Goal: Information Seeking & Learning: Learn about a topic

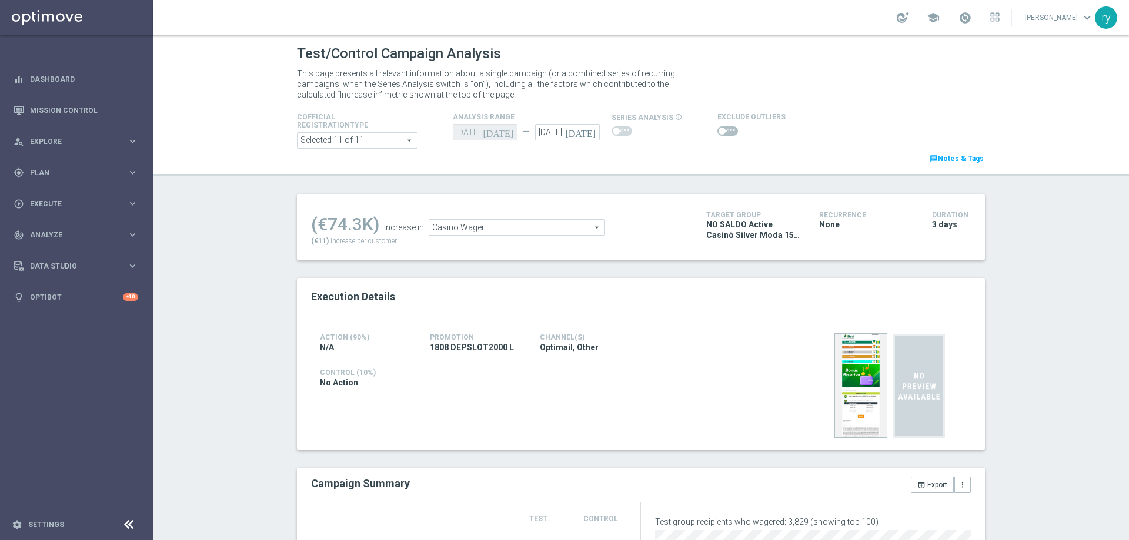
click at [503, 220] on div "Casino Wager Casino Wager arrow_drop_down search" at bounding box center [517, 227] width 176 height 16
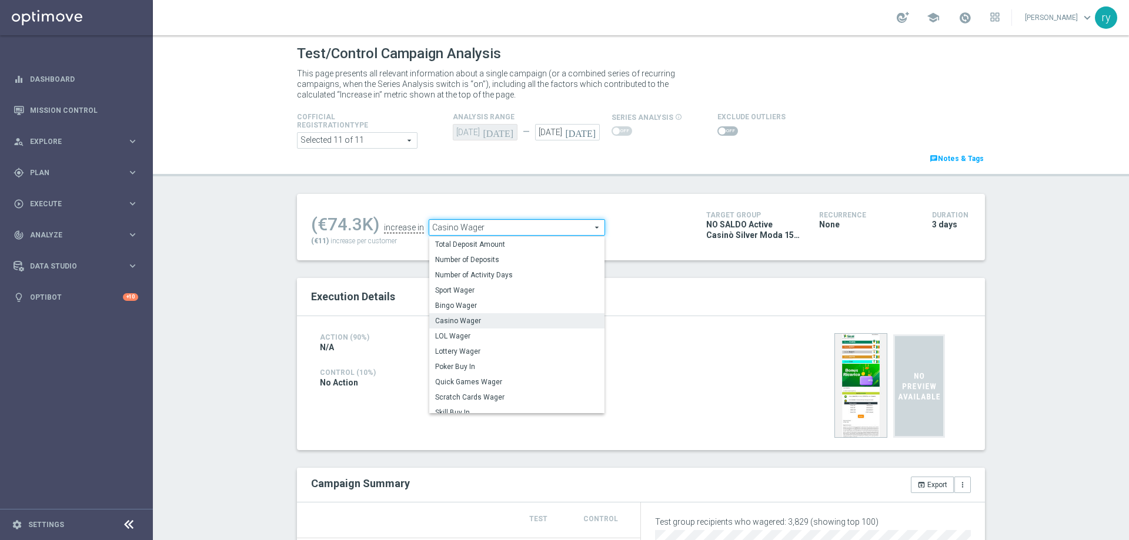
click at [503, 220] on div "Casino Wager Casino Wager arrow_drop_down search Total Deposit Amount Number of…" at bounding box center [517, 227] width 176 height 16
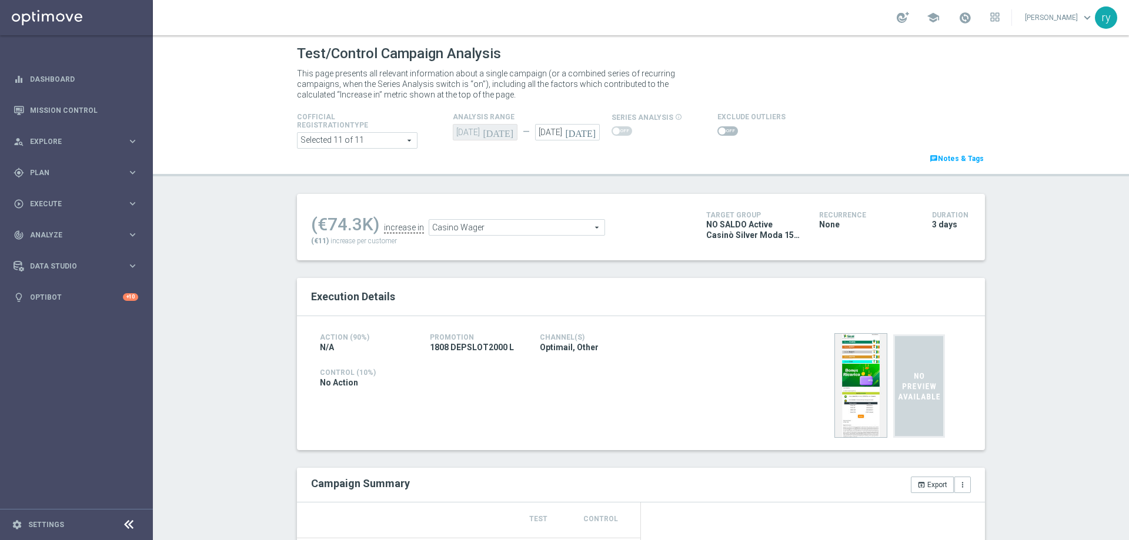
click at [726, 130] on span at bounding box center [728, 130] width 21 height 9
click at [726, 130] on input "checkbox" at bounding box center [728, 130] width 21 height 9
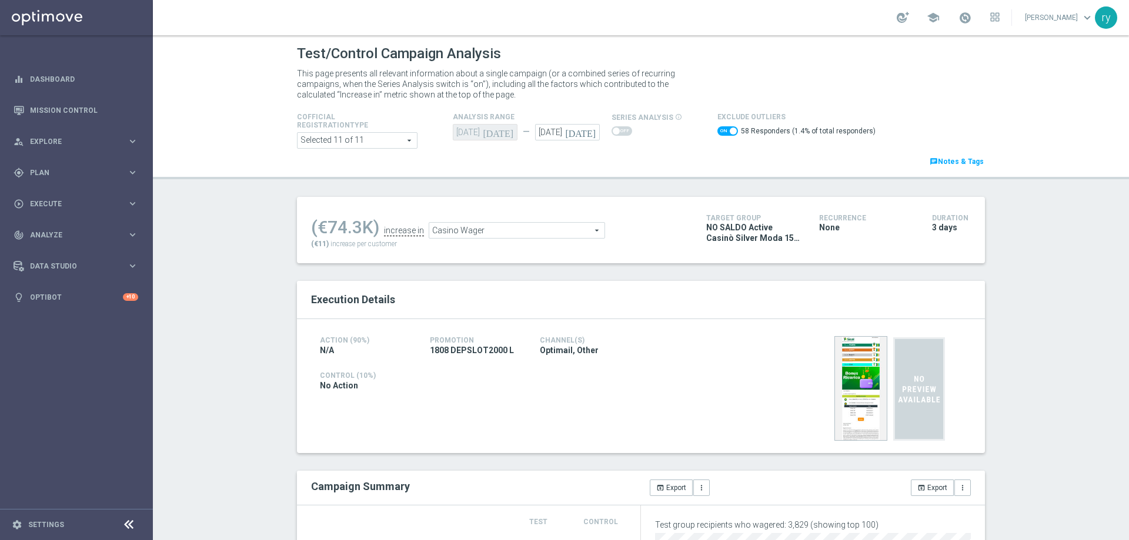
click at [491, 241] on div "(€74.3K) increase in Casino Wager Casino Wager arrow_drop_down search (€11) inc…" at bounding box center [500, 230] width 378 height 38
click at [491, 233] on span "Casino Wager" at bounding box center [516, 230] width 175 height 15
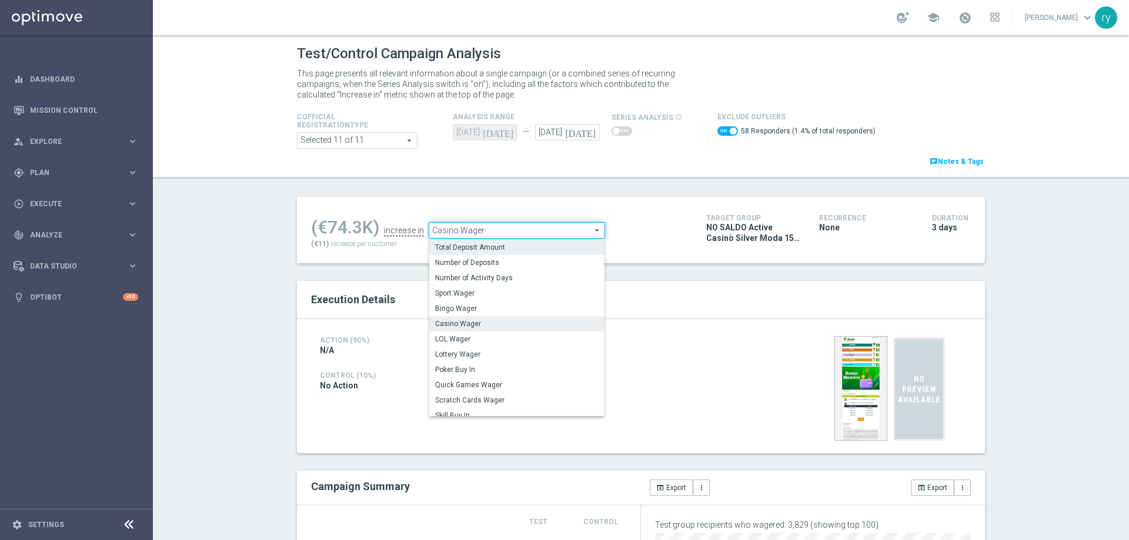
click at [490, 248] on span "Total Deposit Amount" at bounding box center [516, 247] width 163 height 9
checkbox input "false"
type input "Total Deposit Amount"
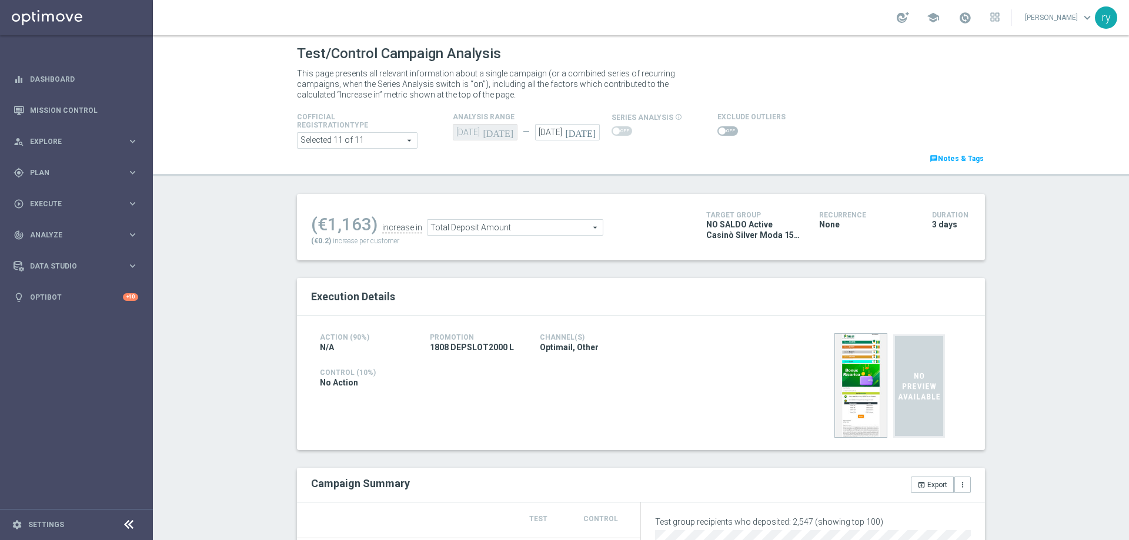
click at [718, 126] on span at bounding box center [728, 130] width 21 height 9
click at [718, 126] on input "checkbox" at bounding box center [728, 130] width 21 height 9
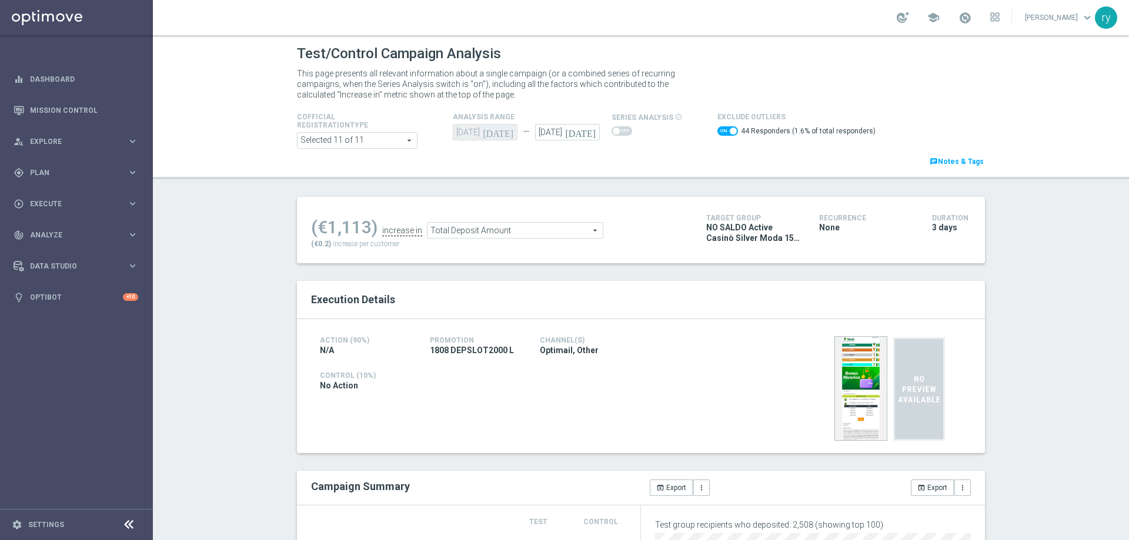
click at [718, 127] on span at bounding box center [728, 130] width 21 height 9
click at [718, 127] on input "checkbox" at bounding box center [728, 130] width 21 height 9
checkbox input "false"
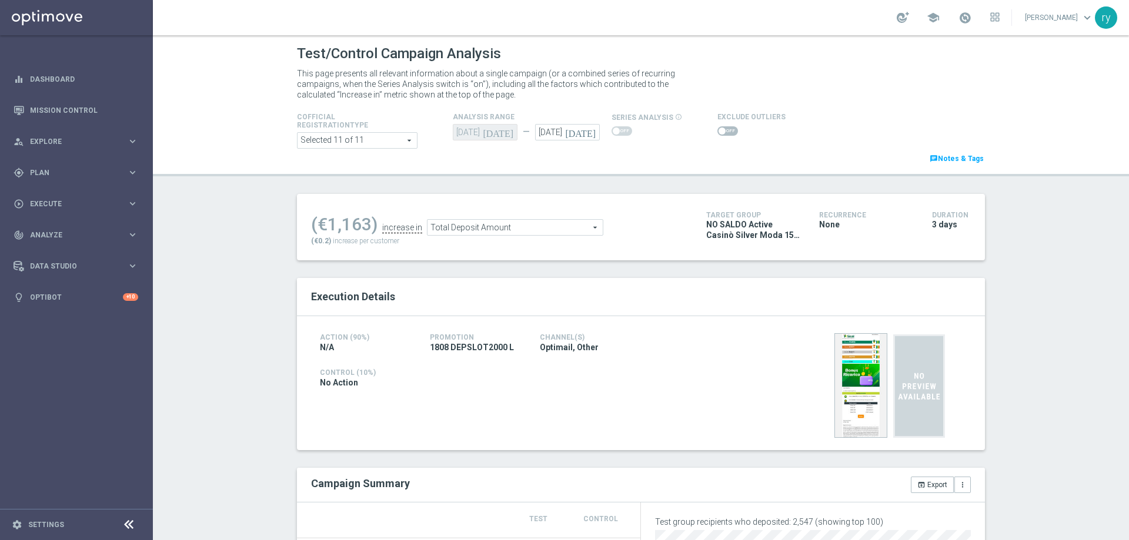
click at [528, 225] on span "Total Deposit Amount" at bounding box center [515, 227] width 175 height 15
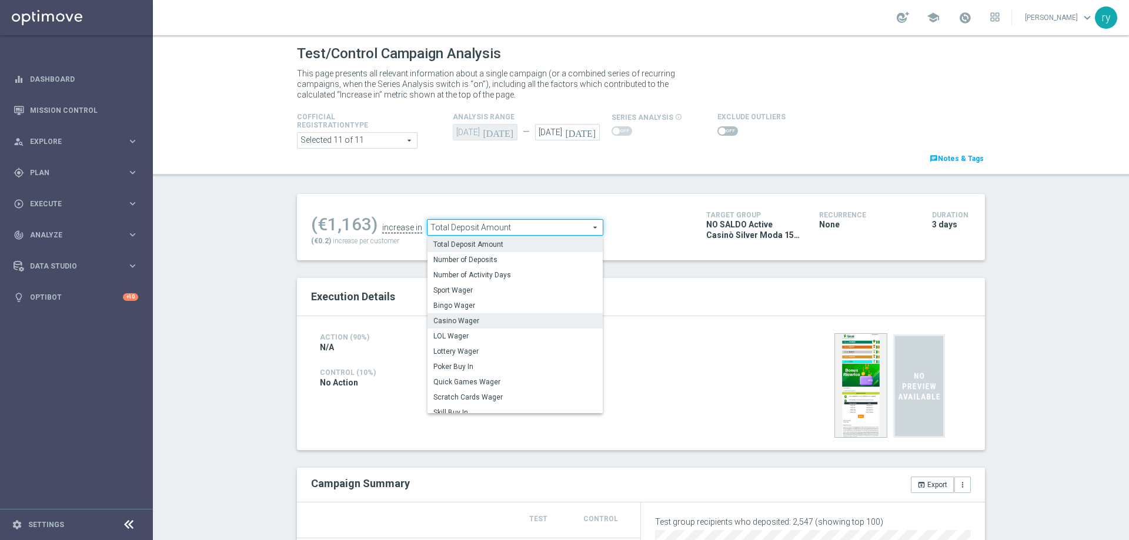
click at [507, 317] on span "Casino Wager" at bounding box center [514, 320] width 163 height 9
type input "Casino Wager"
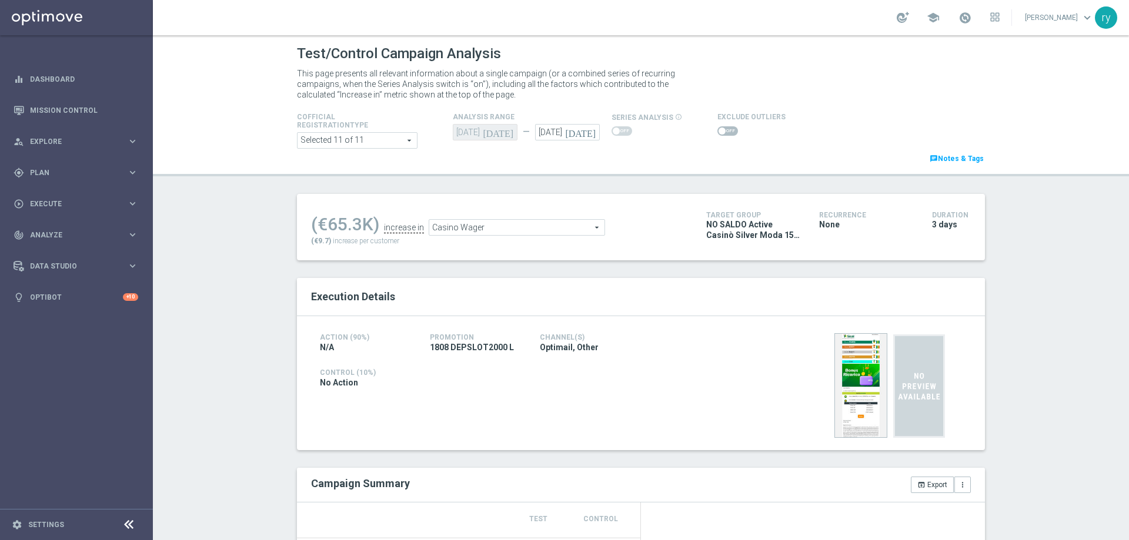
click at [725, 130] on span at bounding box center [728, 130] width 21 height 9
click at [725, 130] on input "checkbox" at bounding box center [728, 130] width 21 height 9
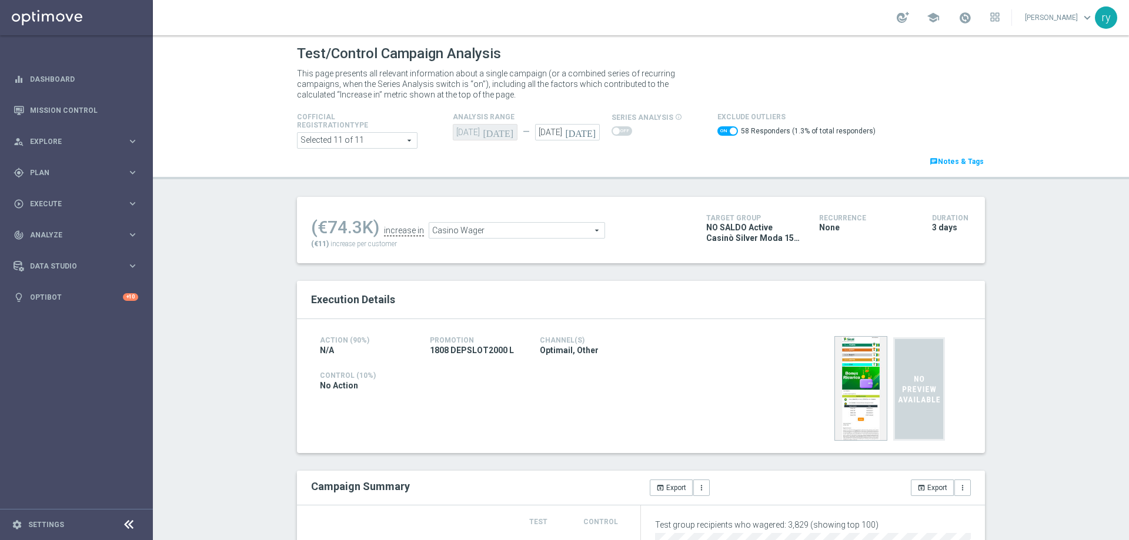
click at [730, 130] on span at bounding box center [733, 131] width 7 height 7
click at [725, 130] on input "checkbox" at bounding box center [728, 130] width 21 height 9
checkbox input "false"
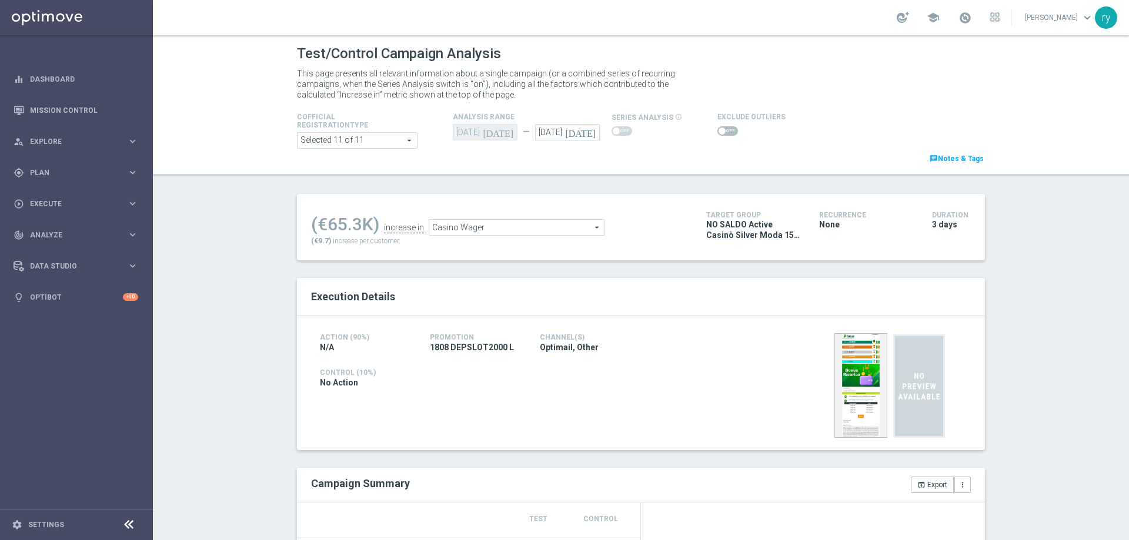
click at [539, 225] on span "Casino Wager" at bounding box center [516, 227] width 175 height 15
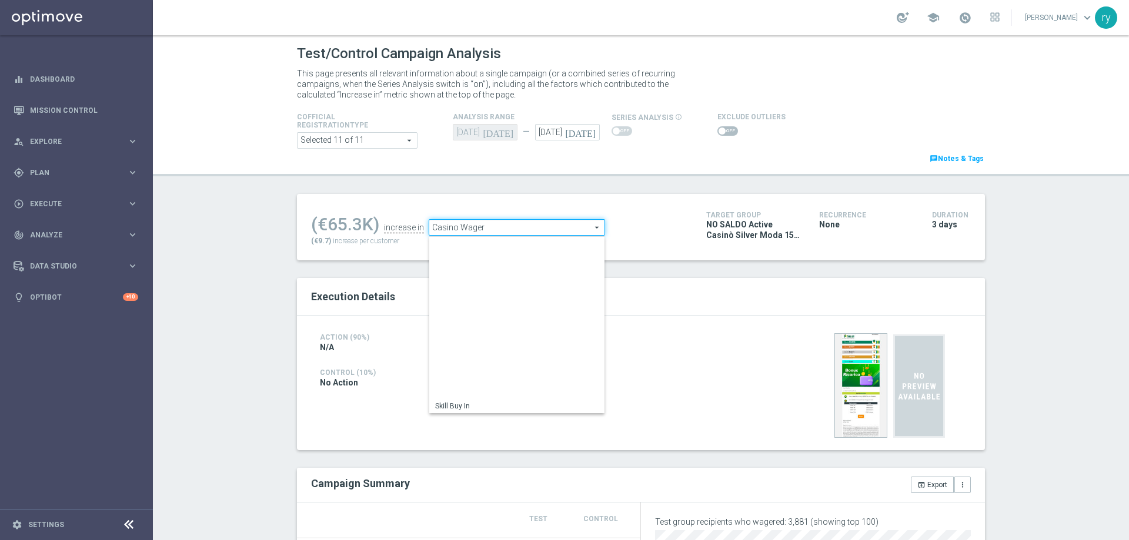
scroll to position [163, 0]
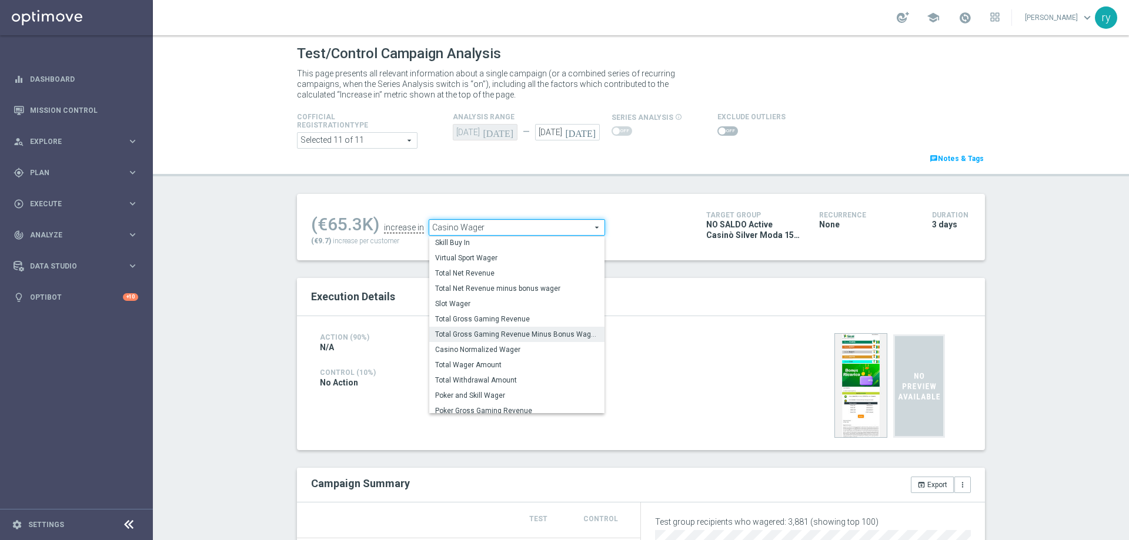
click at [527, 342] on label "Total Gross Gaming Revenue Minus Bonus Wagared" at bounding box center [516, 334] width 175 height 15
type input "Total Gross Gaming Revenue Minus Bonus Wagared"
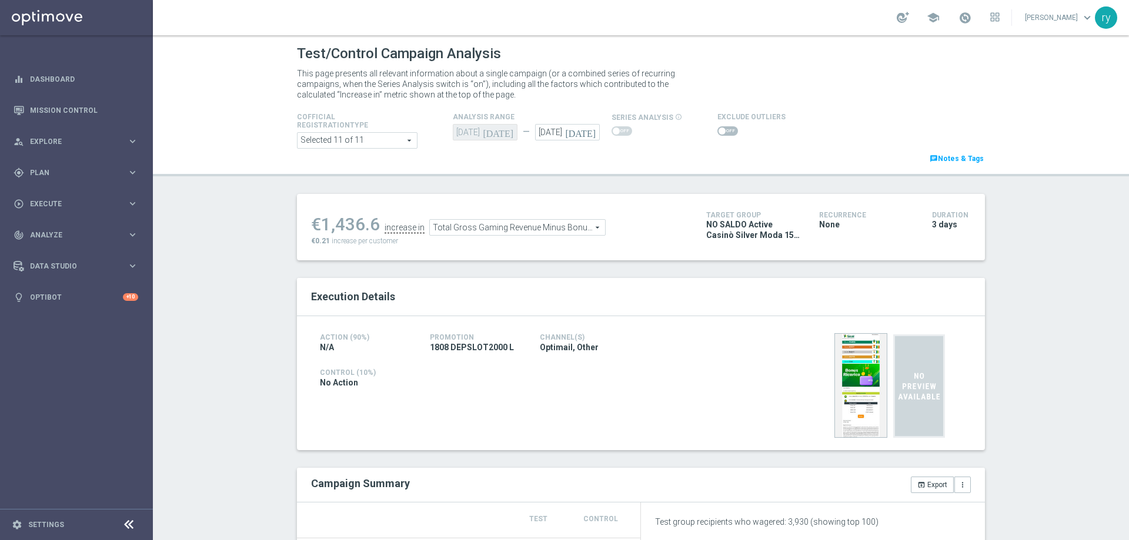
click at [723, 126] on span at bounding box center [728, 130] width 21 height 9
click at [723, 126] on input "checkbox" at bounding box center [728, 130] width 21 height 9
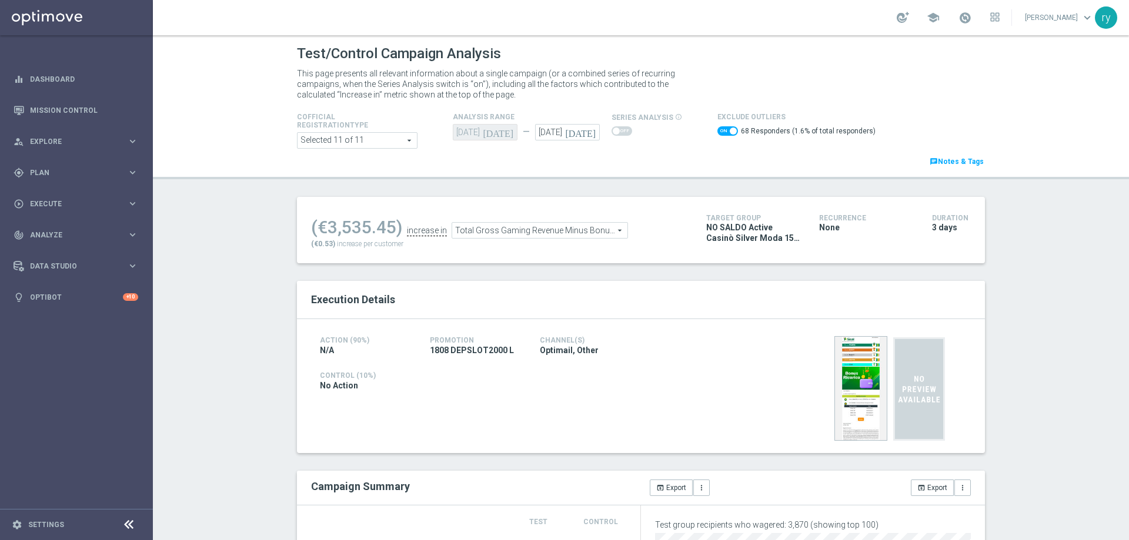
click at [718, 131] on span at bounding box center [728, 130] width 21 height 9
click at [718, 131] on input "checkbox" at bounding box center [728, 130] width 21 height 9
checkbox input "false"
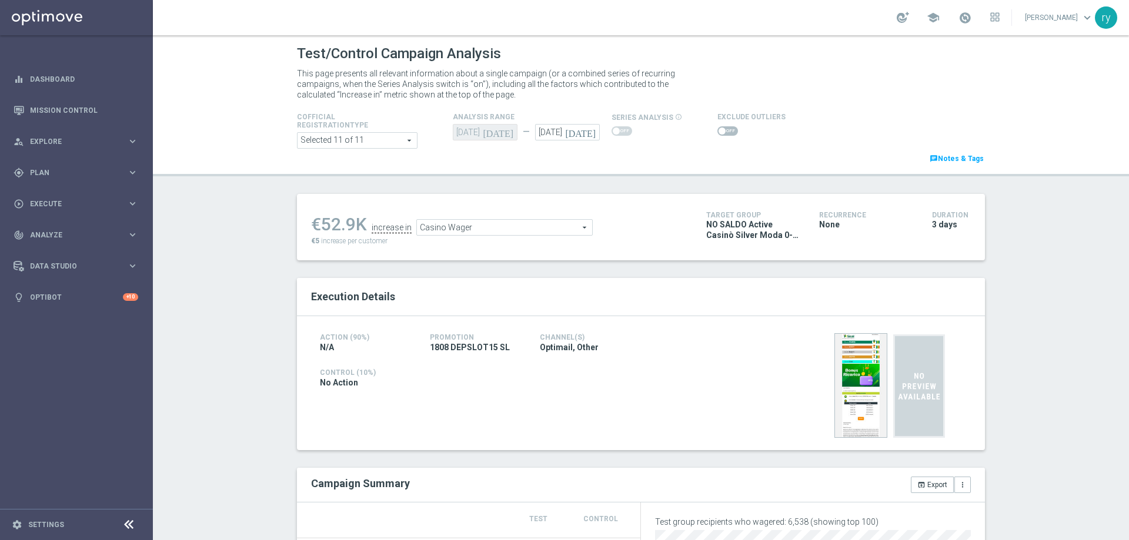
click at [718, 129] on span at bounding box center [728, 130] width 21 height 9
click at [718, 129] on input "checkbox" at bounding box center [728, 130] width 21 height 9
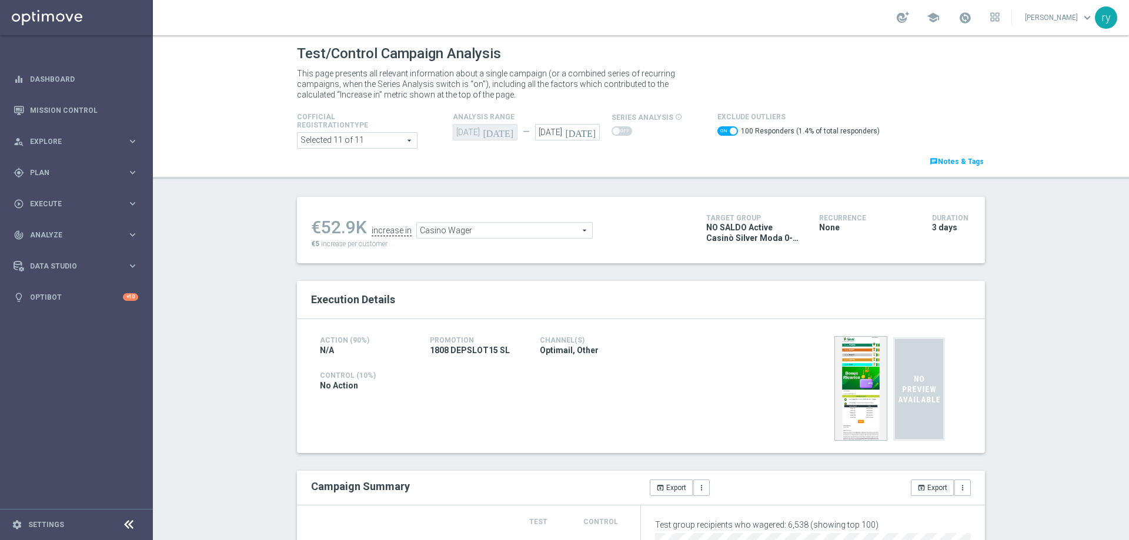
click at [718, 131] on span at bounding box center [728, 130] width 21 height 9
click at [718, 131] on input "checkbox" at bounding box center [728, 130] width 21 height 9
checkbox input "false"
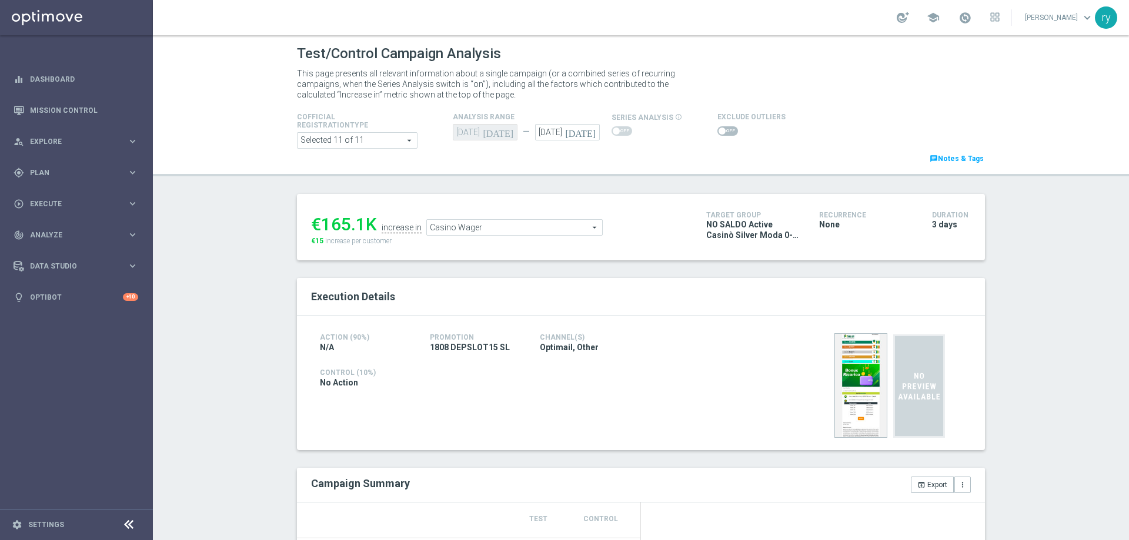
click at [503, 241] on div "€165.1K increase in Casino Wager Casino Wager arrow_drop_down search €15 increa…" at bounding box center [500, 227] width 378 height 38
click at [505, 225] on span "Casino Wager" at bounding box center [514, 227] width 175 height 15
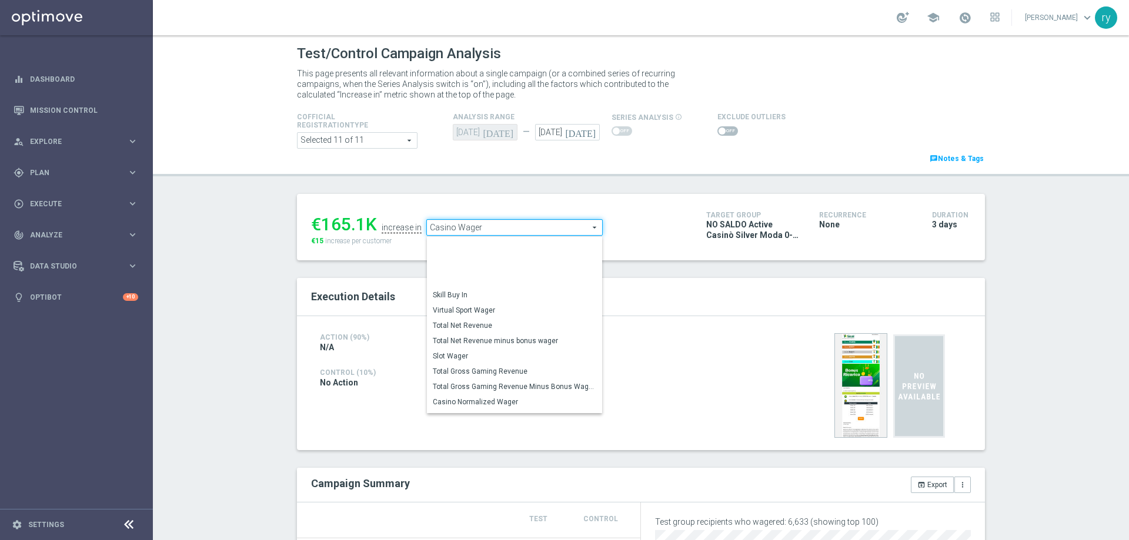
scroll to position [164, 0]
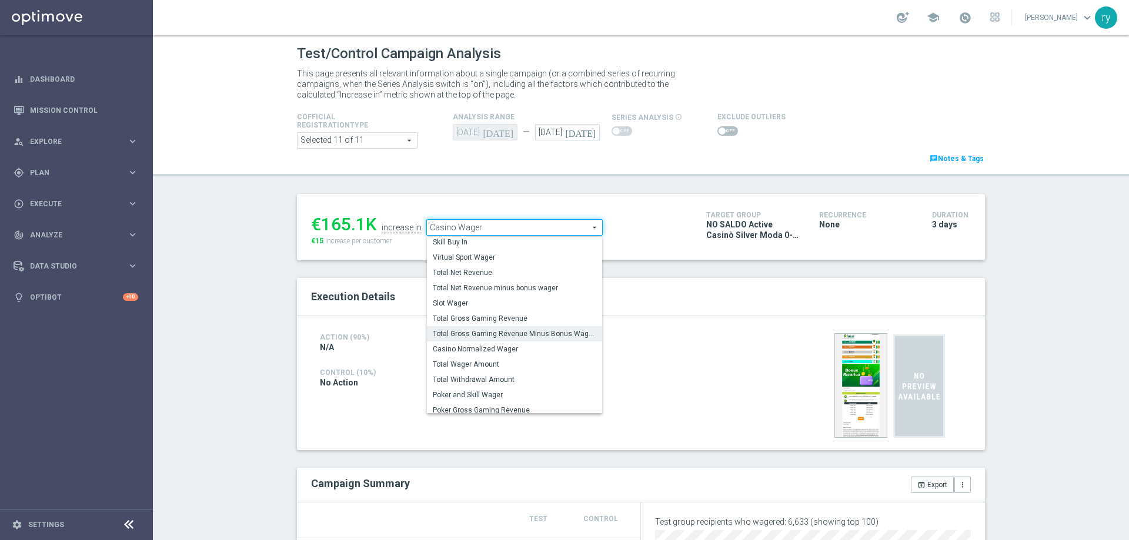
click at [507, 338] on span "Total Gross Gaming Revenue Minus Bonus Wagared" at bounding box center [514, 333] width 163 height 9
type input "Total Gross Gaming Revenue Minus Bonus Wagared"
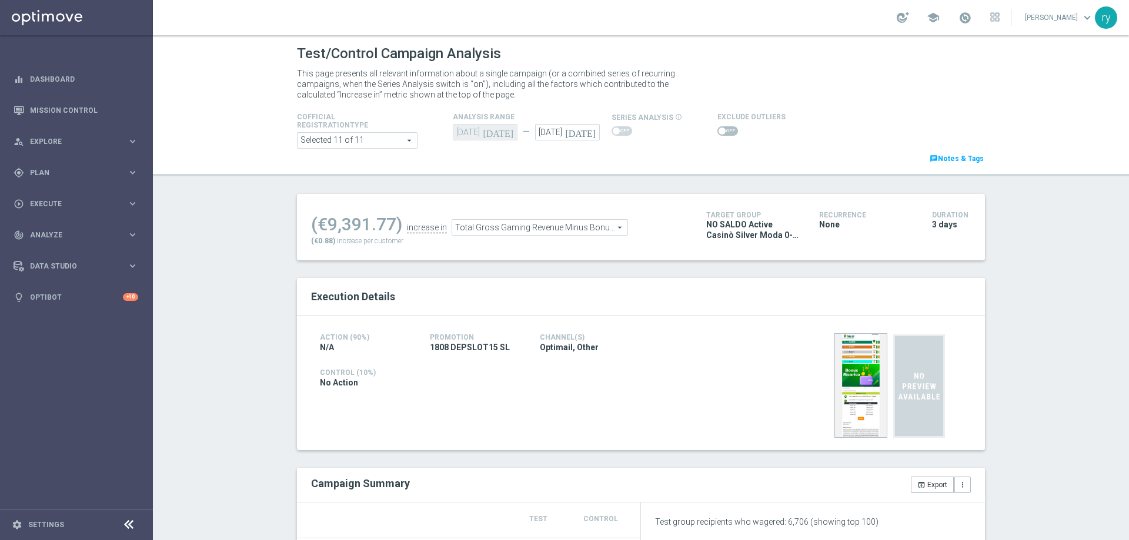
click at [718, 132] on span at bounding box center [728, 130] width 21 height 9
click at [718, 132] on input "checkbox" at bounding box center [728, 130] width 21 height 9
checkbox input "true"
